Goal: Information Seeking & Learning: Learn about a topic

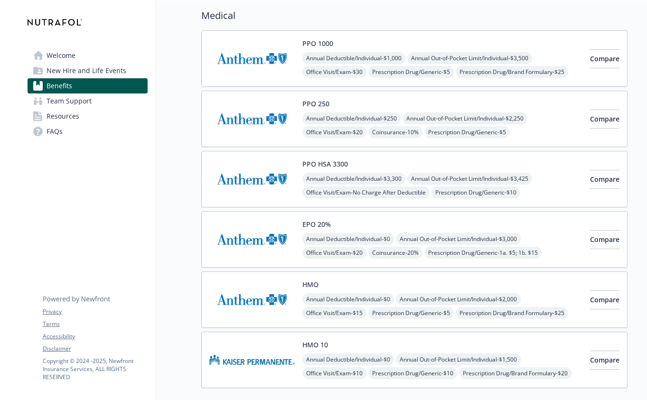
scroll to position [68, 0]
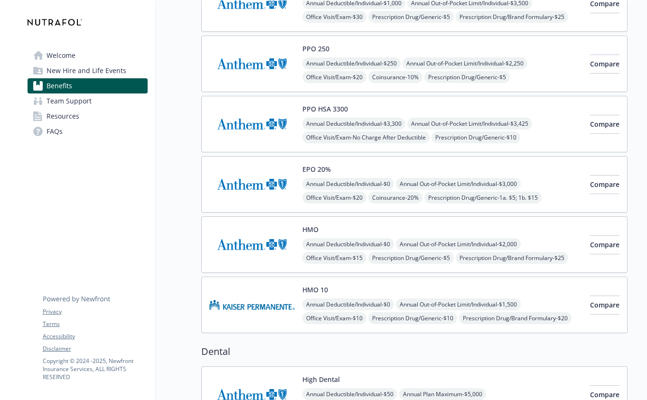
scroll to position [119, 0]
